Goal: Information Seeking & Learning: Learn about a topic

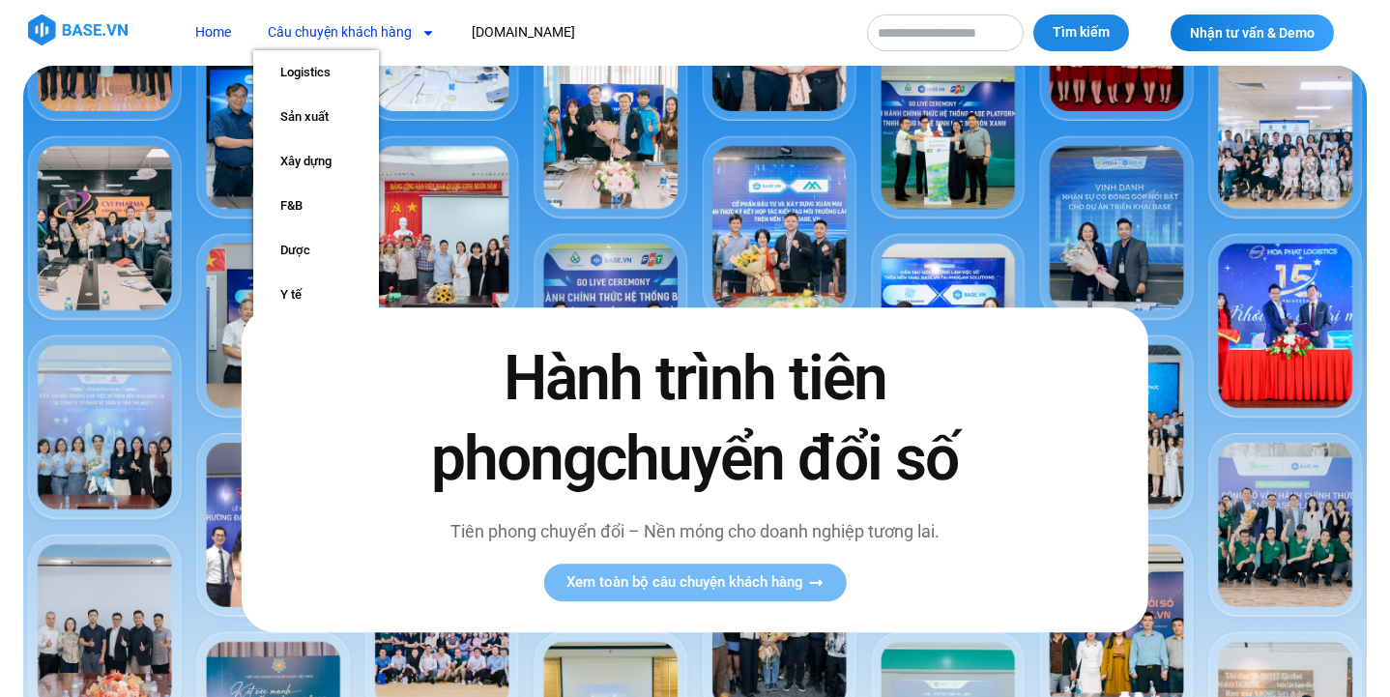
click at [361, 32] on link "Câu chuyện khách hàng" at bounding box center [351, 33] width 196 height 36
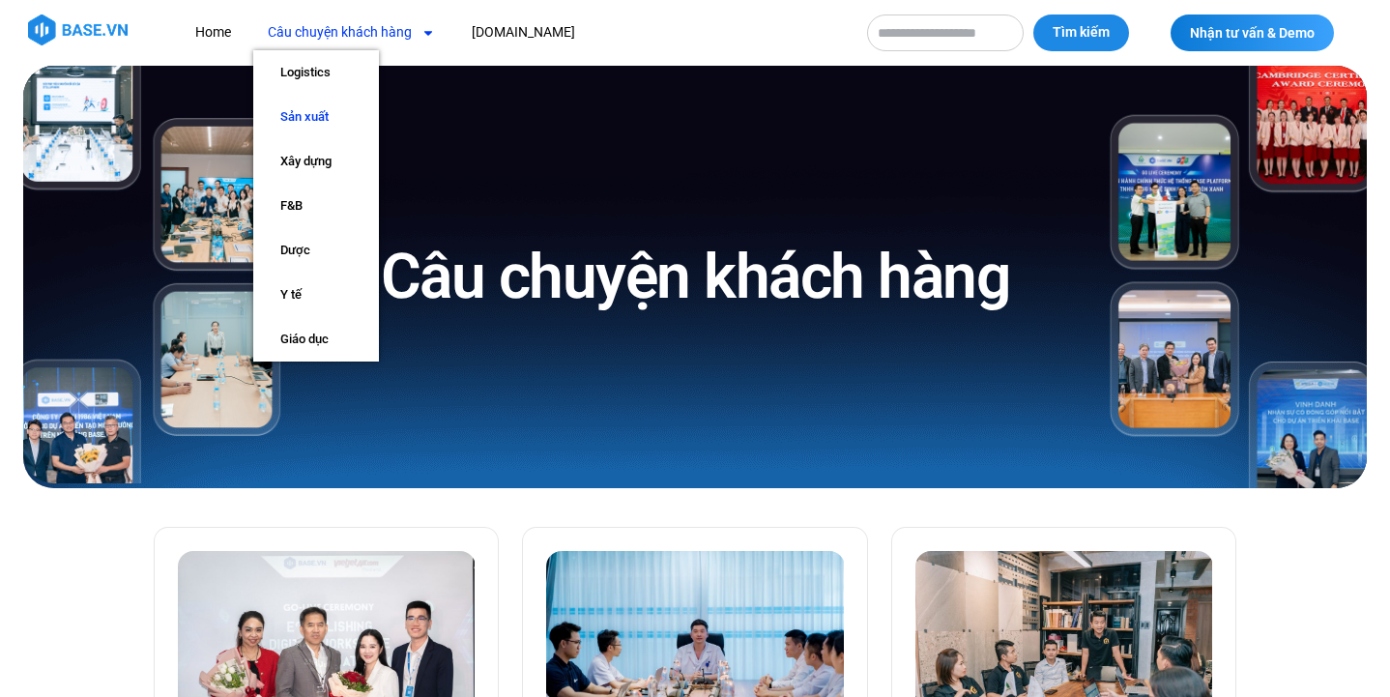
click at [306, 121] on link "Sản xuất" at bounding box center [316, 117] width 126 height 44
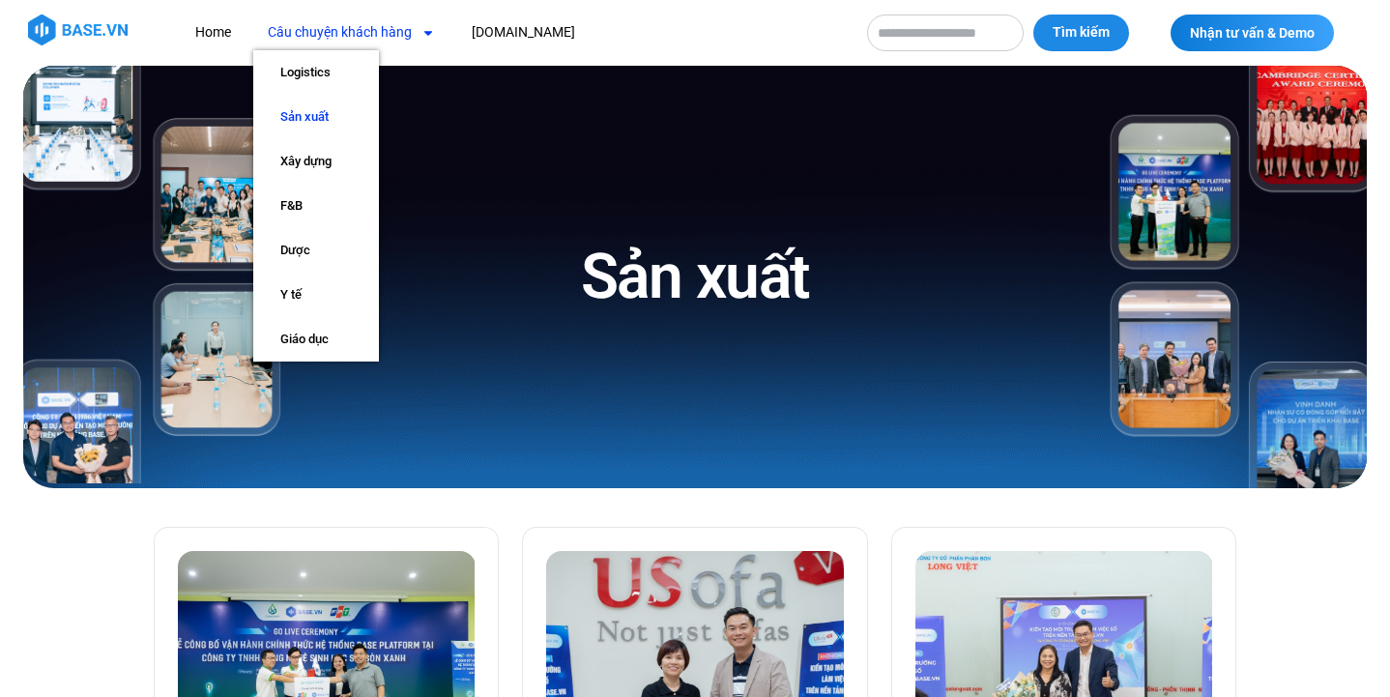
click at [407, 35] on link "Câu chuyện khách hàng" at bounding box center [351, 33] width 196 height 36
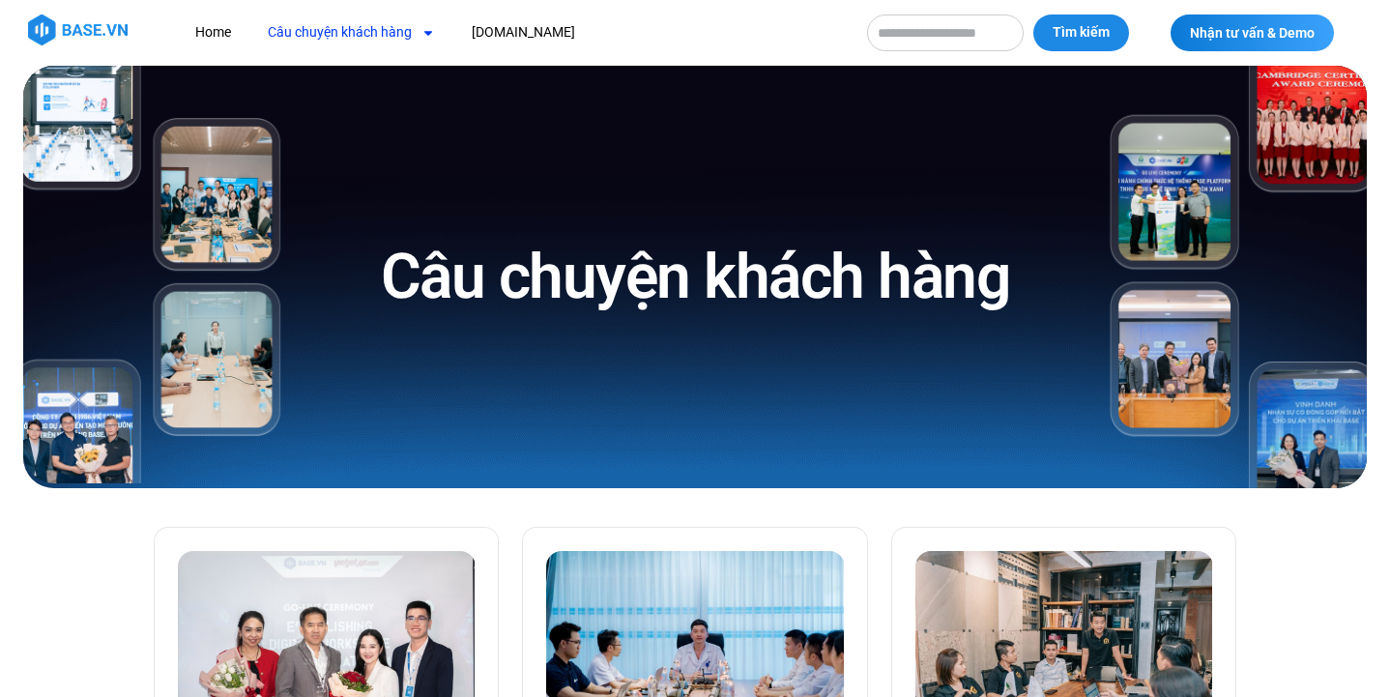
click at [407, 35] on link "Câu chuyện khách hàng" at bounding box center [351, 33] width 196 height 36
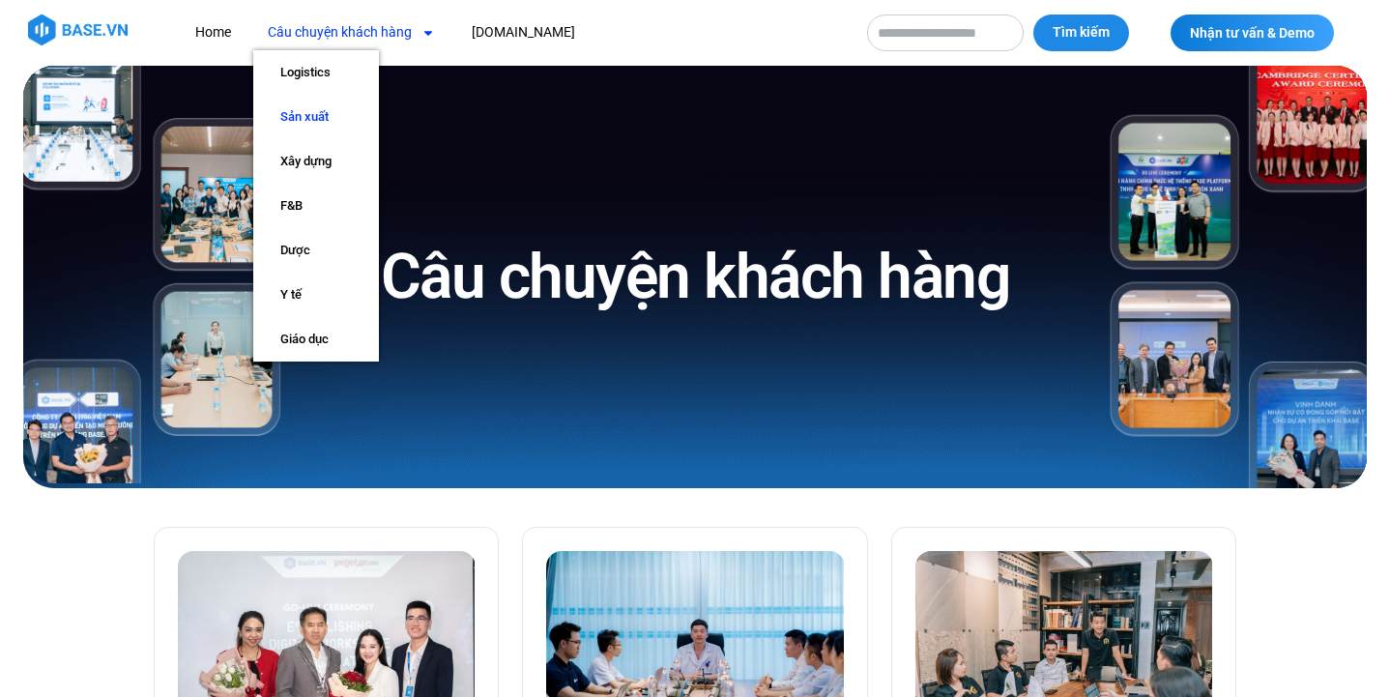
click at [327, 103] on link "Sản xuất" at bounding box center [316, 117] width 126 height 44
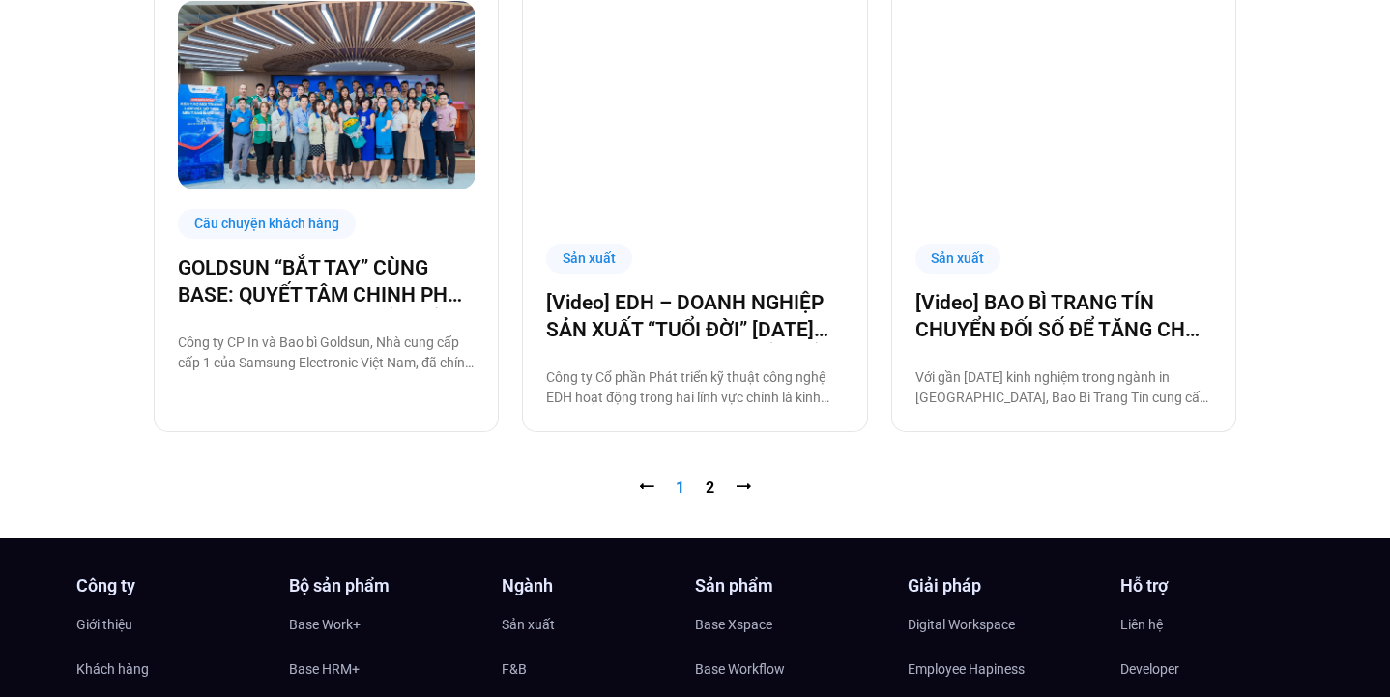
scroll to position [1989, 0]
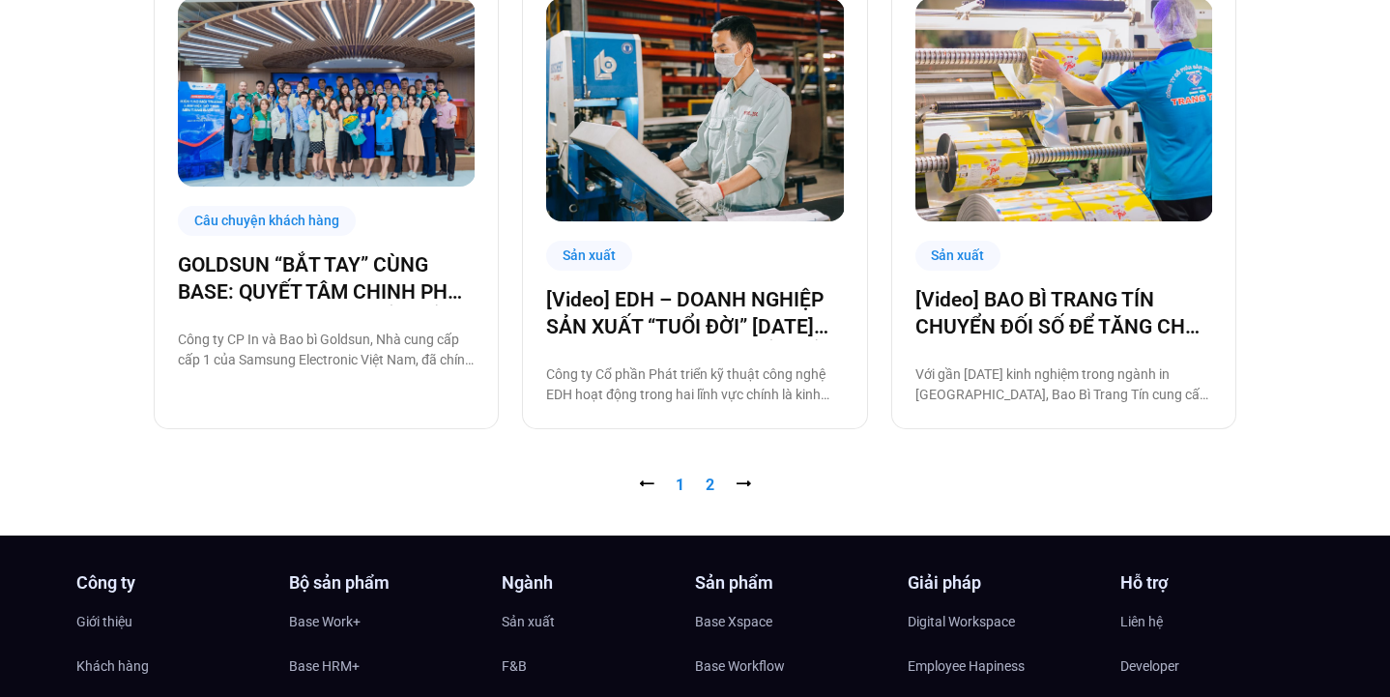
click at [711, 483] on link "Trang 2" at bounding box center [710, 485] width 9 height 18
